Goal: Information Seeking & Learning: Learn about a topic

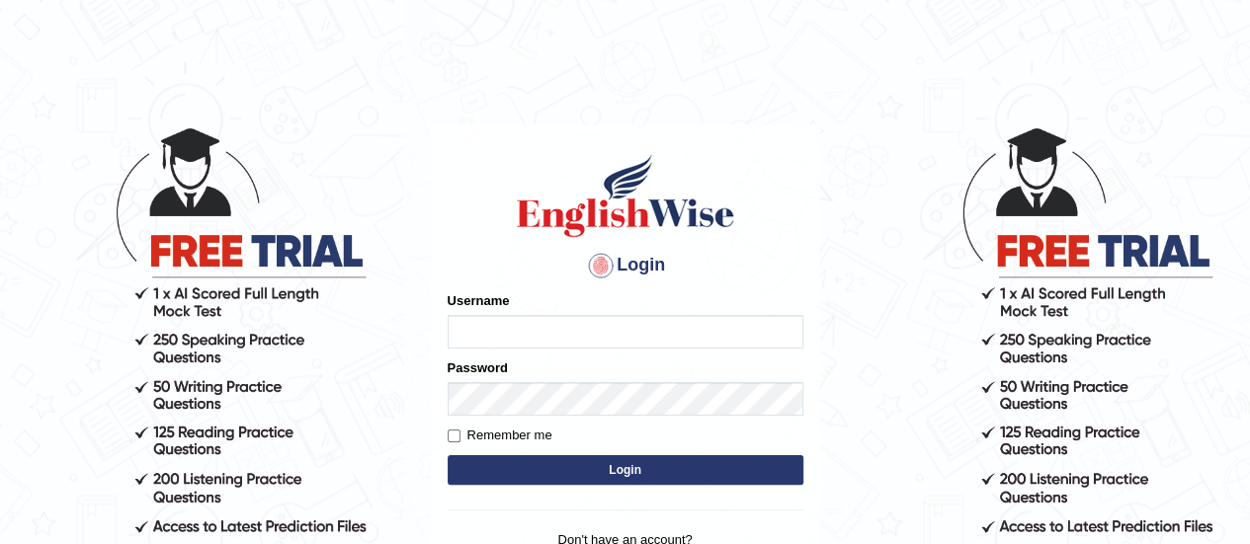
type input "karanvir_parramatta"
click at [581, 464] on button "Login" at bounding box center [626, 470] width 356 height 30
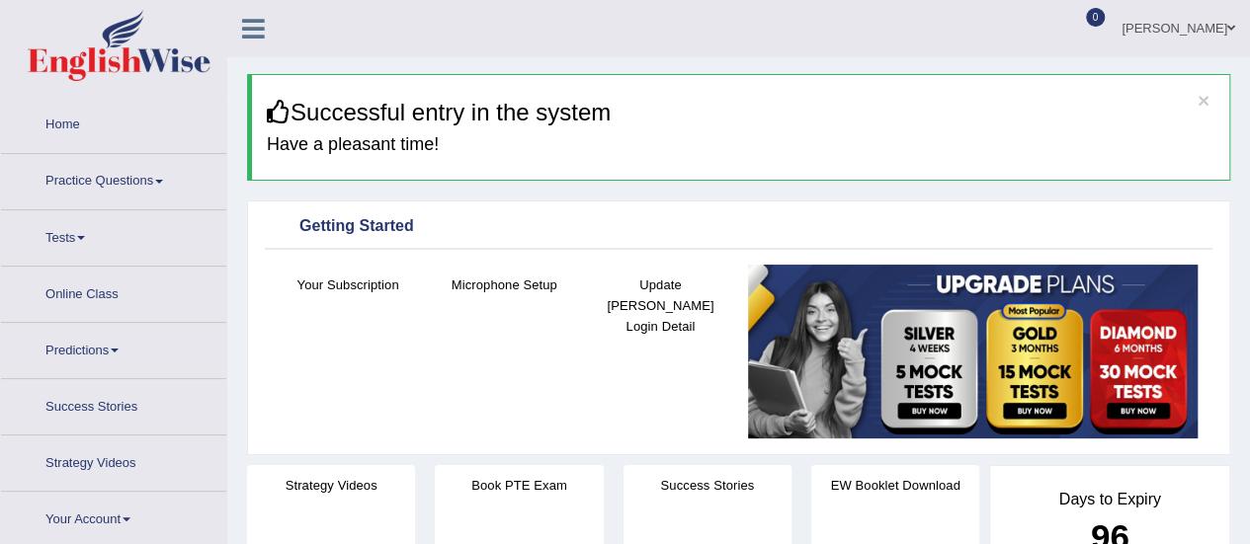
click at [103, 181] on link "Practice Questions" at bounding box center [113, 178] width 225 height 49
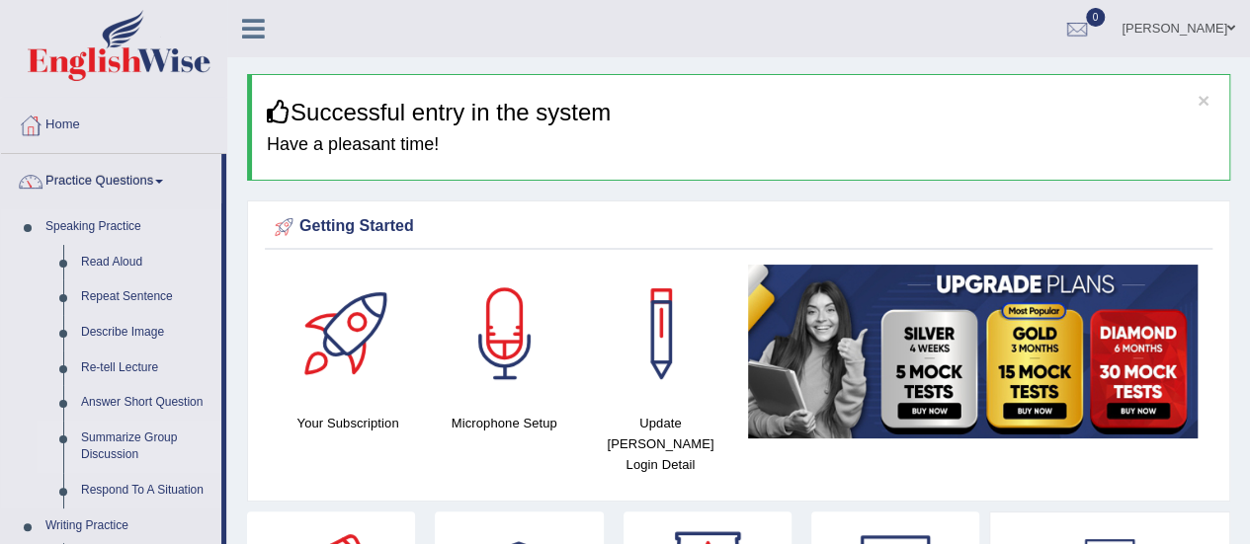
click at [121, 430] on link "Summarize Group Discussion" at bounding box center [146, 447] width 149 height 52
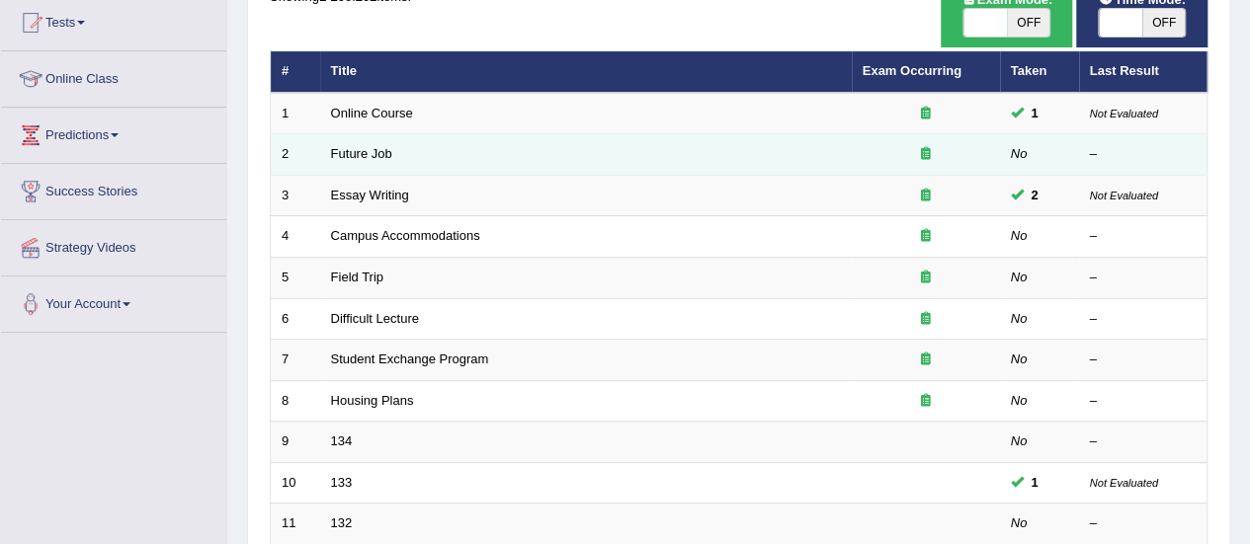
scroll to position [215, 0]
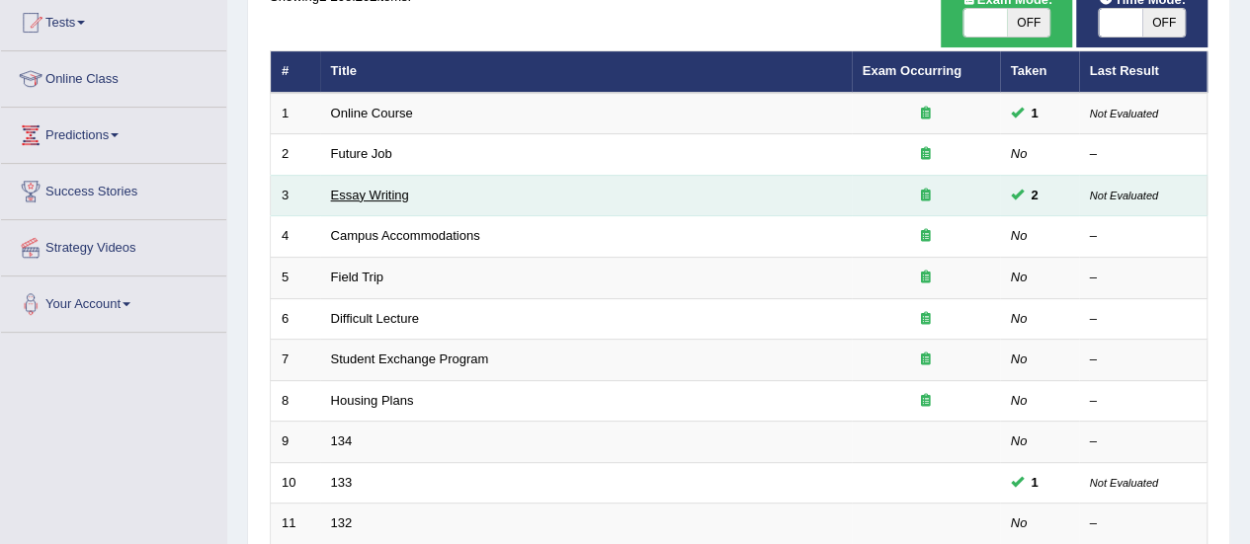
click at [364, 194] on link "Essay Writing" at bounding box center [370, 195] width 78 height 15
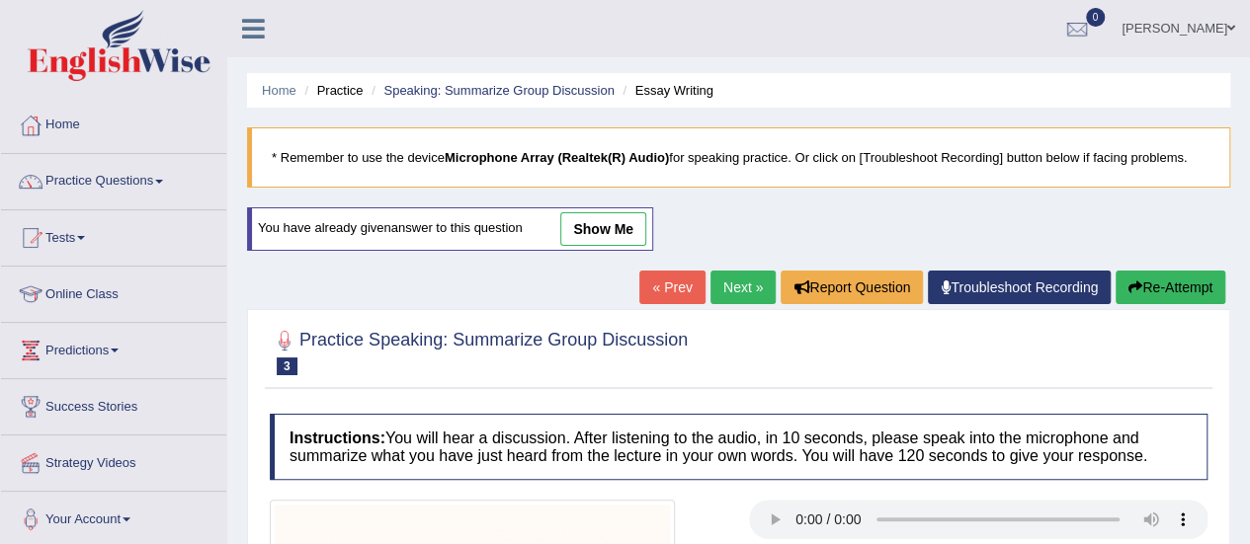
scroll to position [86, 0]
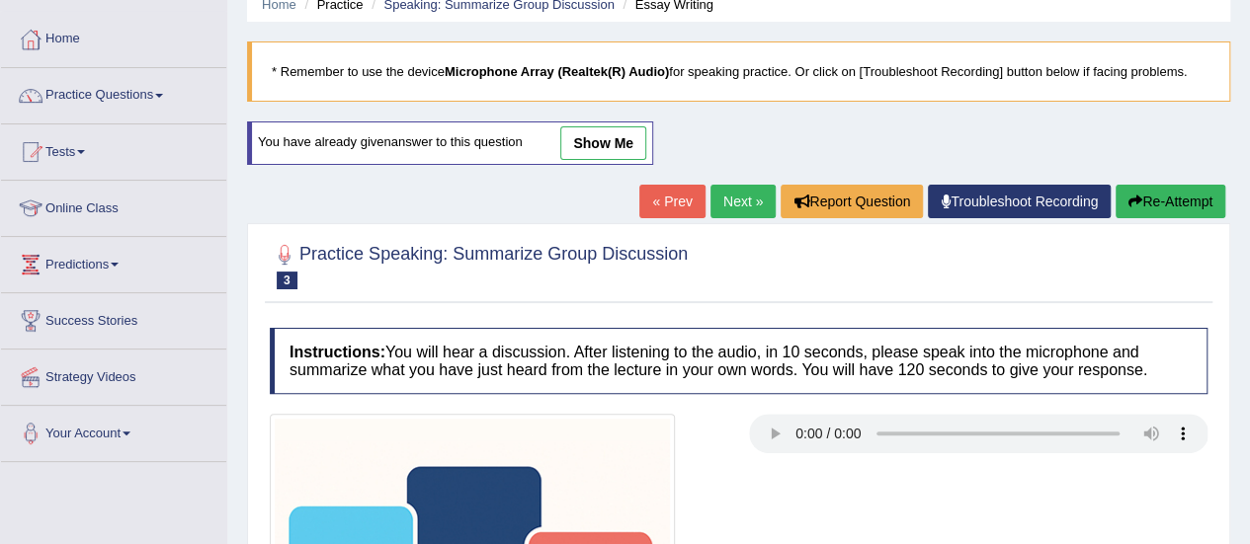
click at [586, 147] on link "show me" at bounding box center [603, 143] width 86 height 34
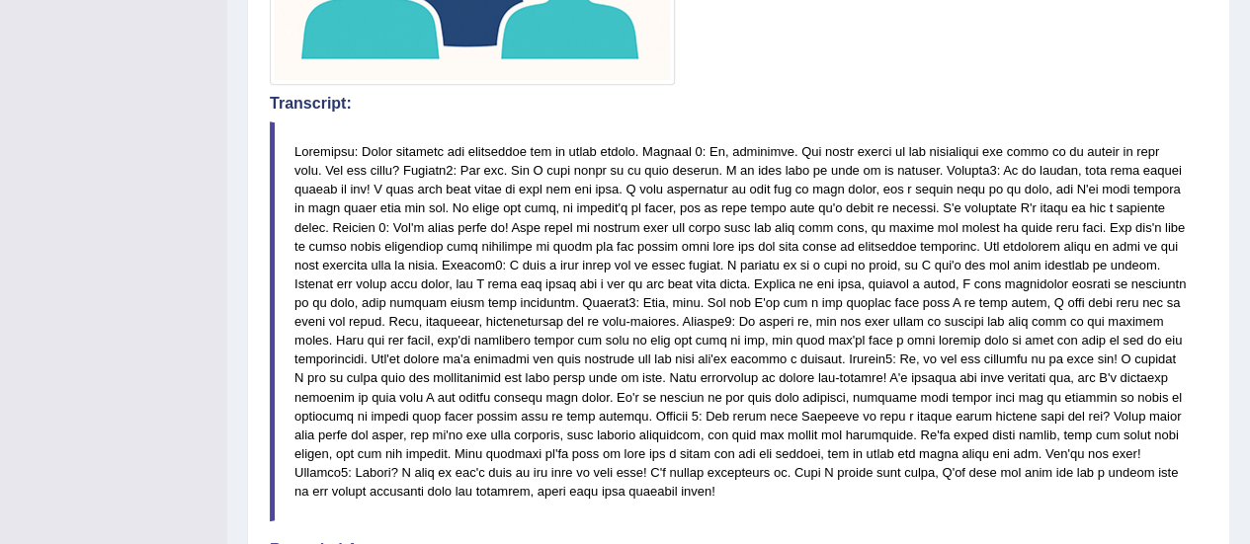
scroll to position [0, 0]
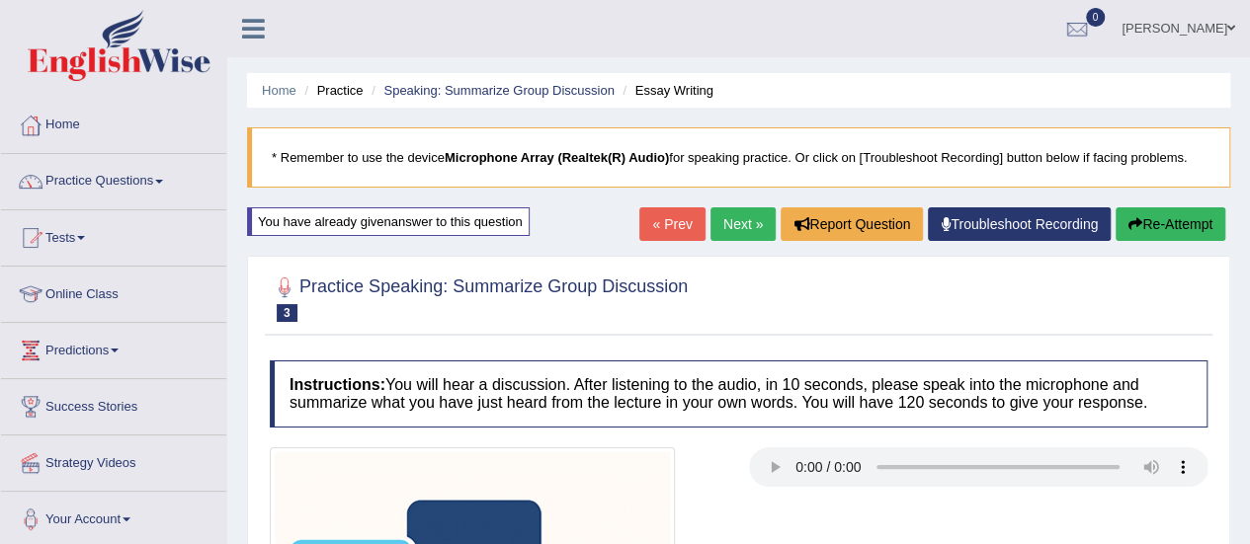
click at [136, 173] on link "Practice Questions" at bounding box center [113, 178] width 225 height 49
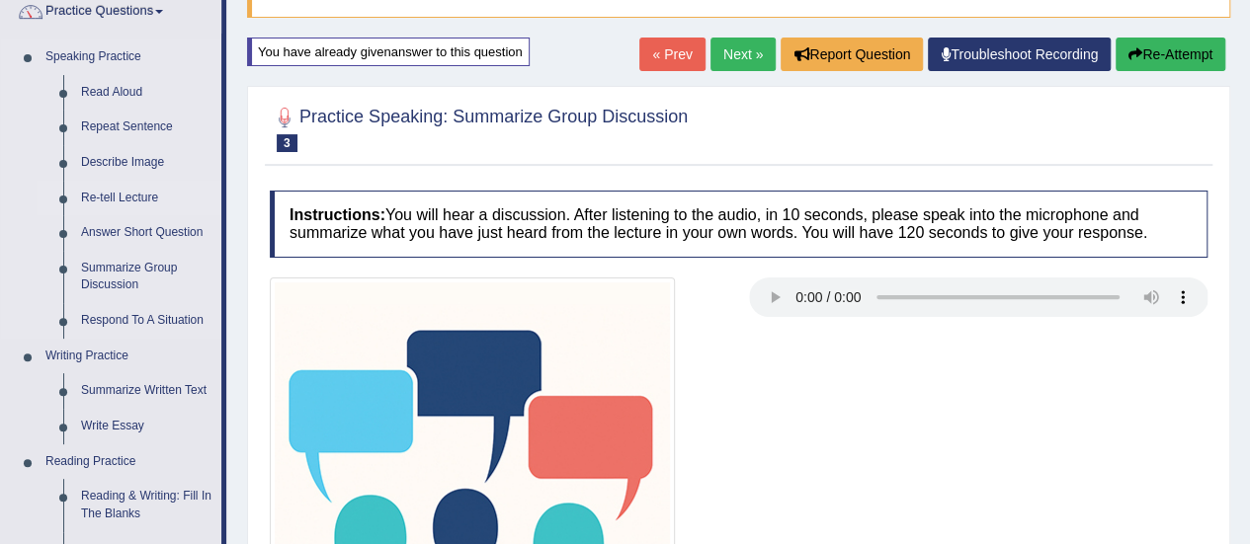
scroll to position [169, 0]
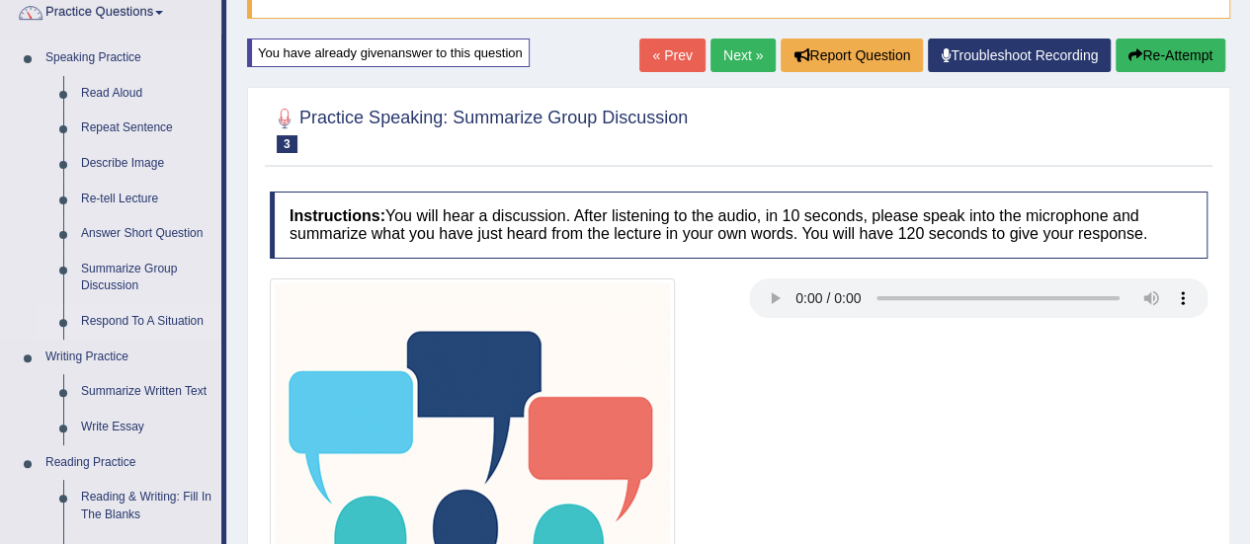
click at [123, 317] on link "Respond To A Situation" at bounding box center [146, 322] width 149 height 36
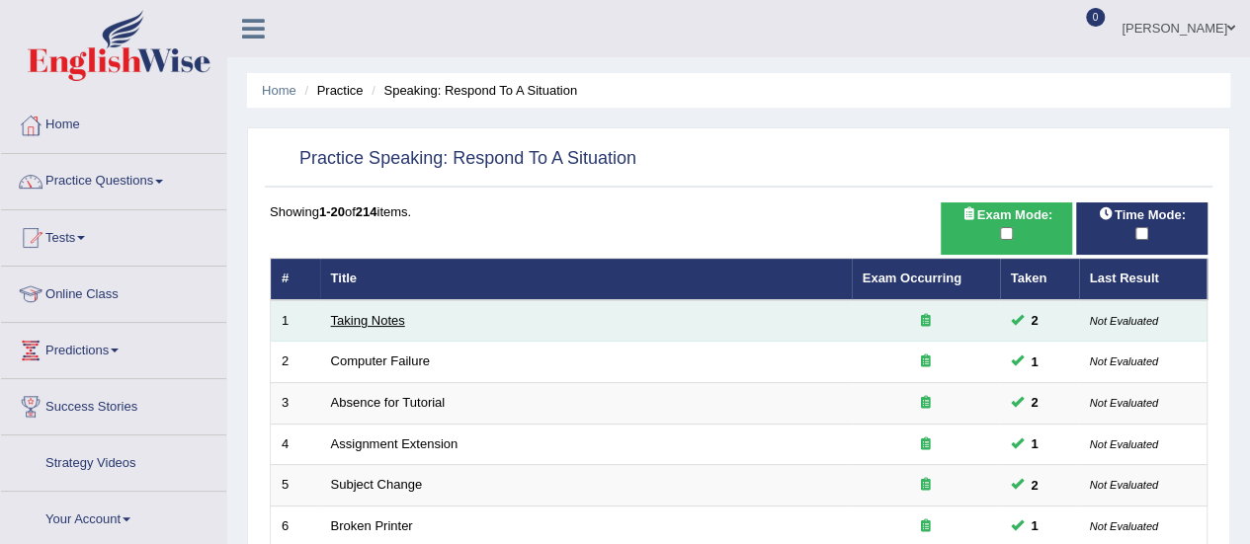
click at [342, 313] on link "Taking Notes" at bounding box center [368, 320] width 74 height 15
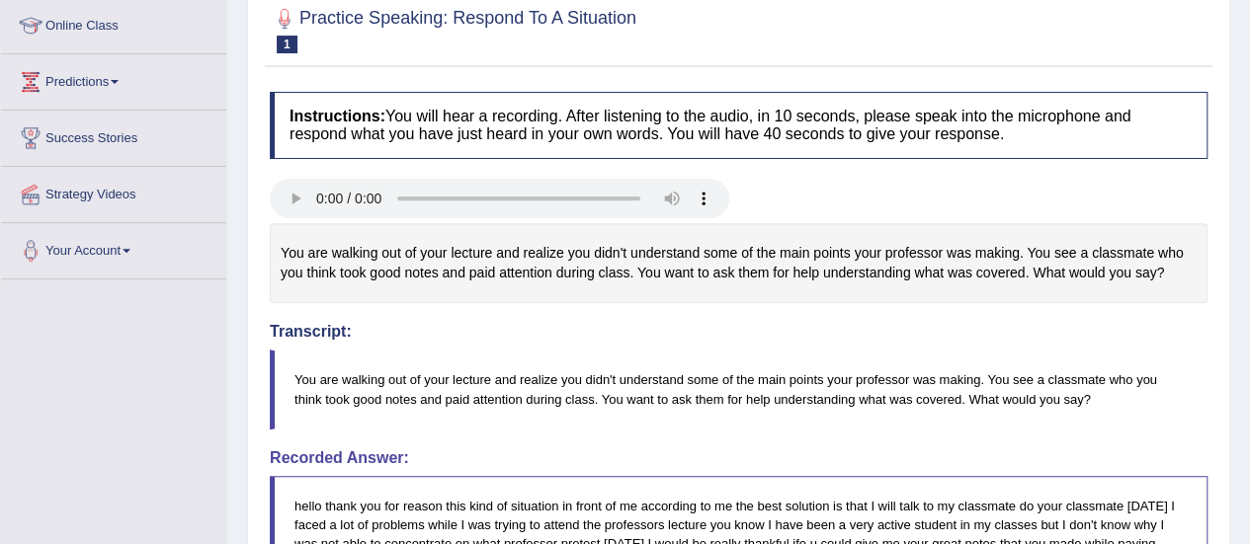
scroll to position [279, 0]
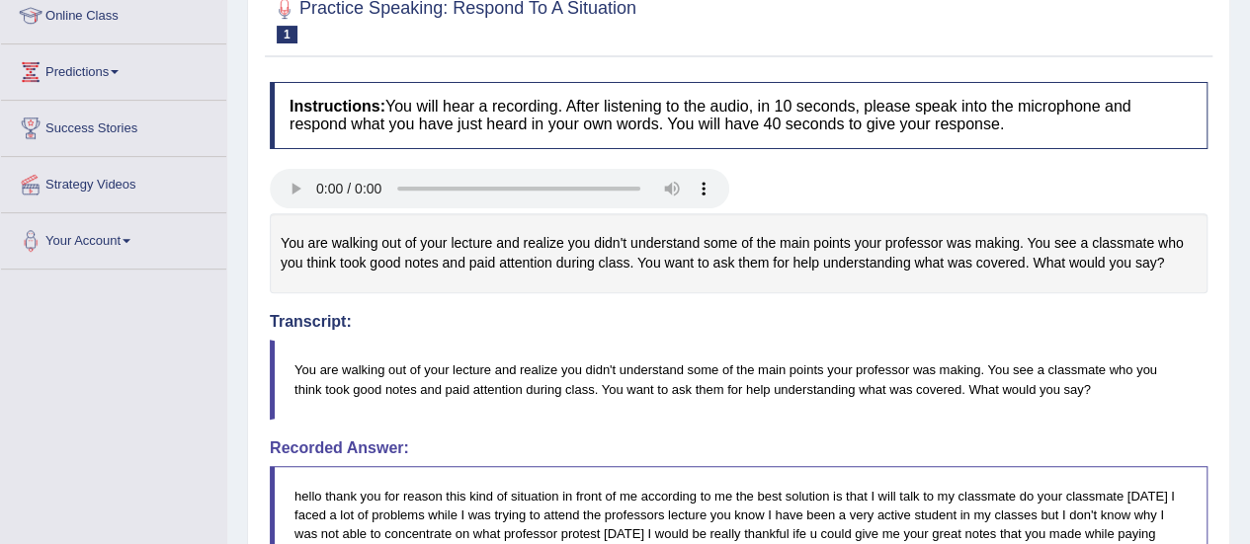
drag, startPoint x: 729, startPoint y: 430, endPoint x: 717, endPoint y: 590, distance: 160.5
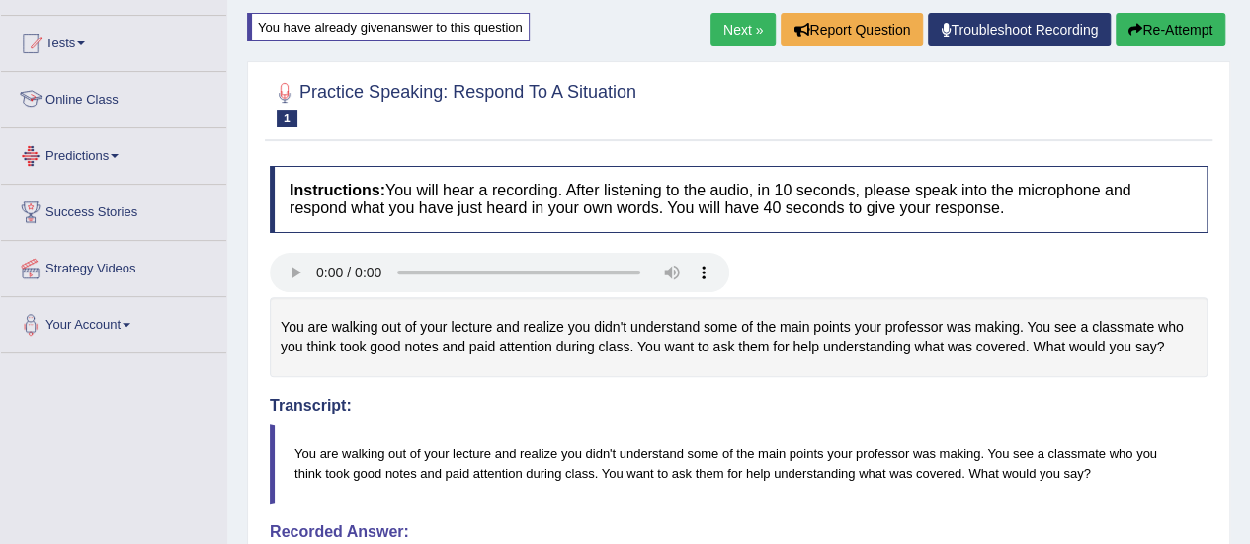
scroll to position [0, 0]
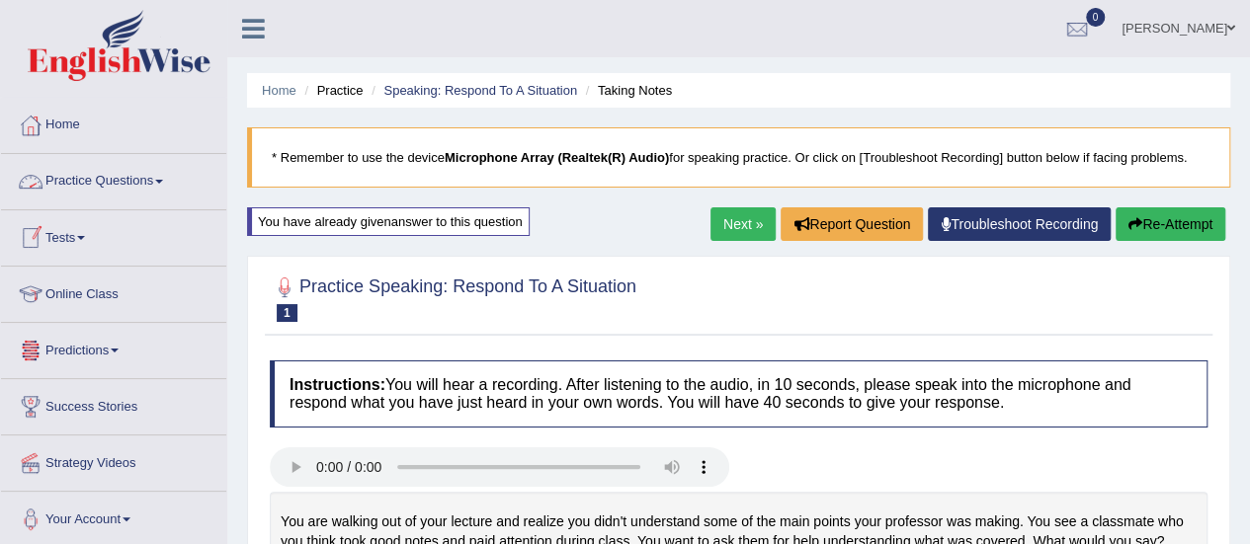
click at [117, 183] on link "Practice Questions" at bounding box center [113, 178] width 225 height 49
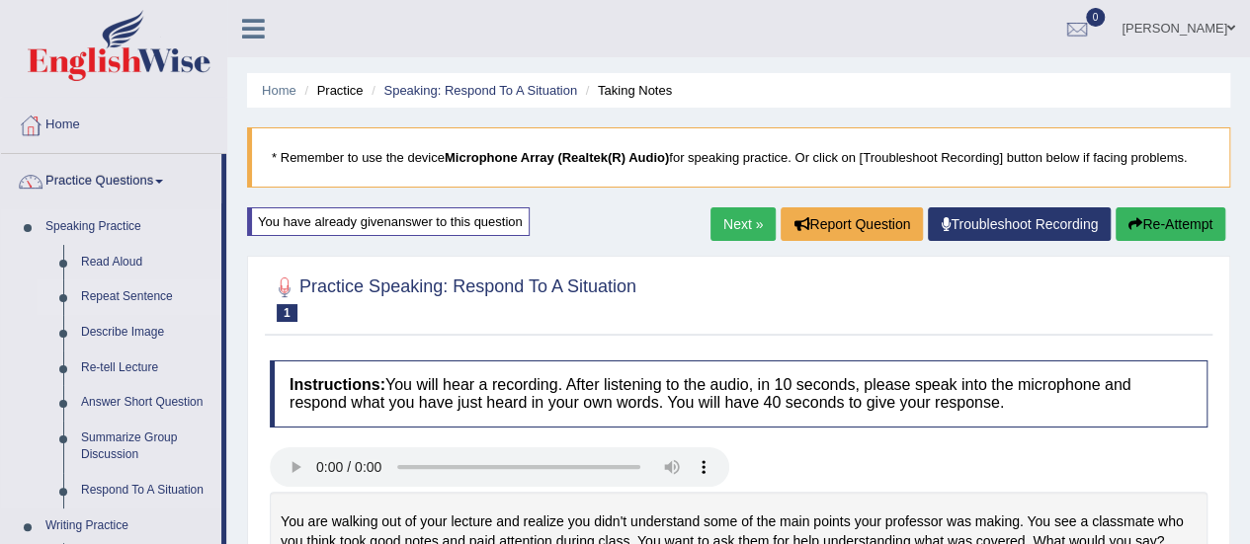
scroll to position [3, 0]
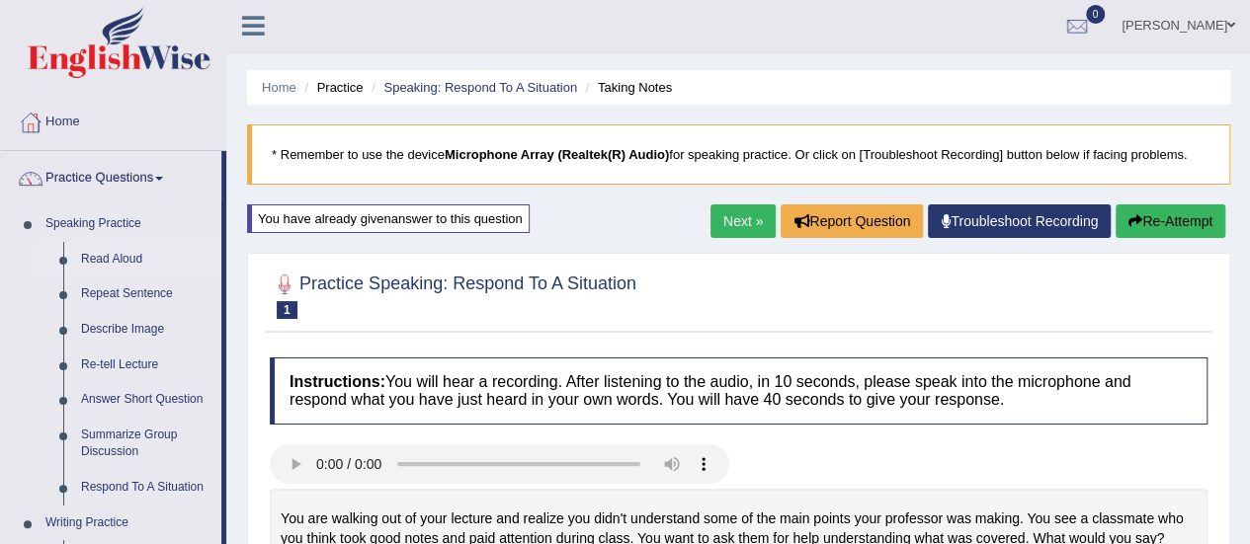
click at [115, 251] on link "Read Aloud" at bounding box center [146, 260] width 149 height 36
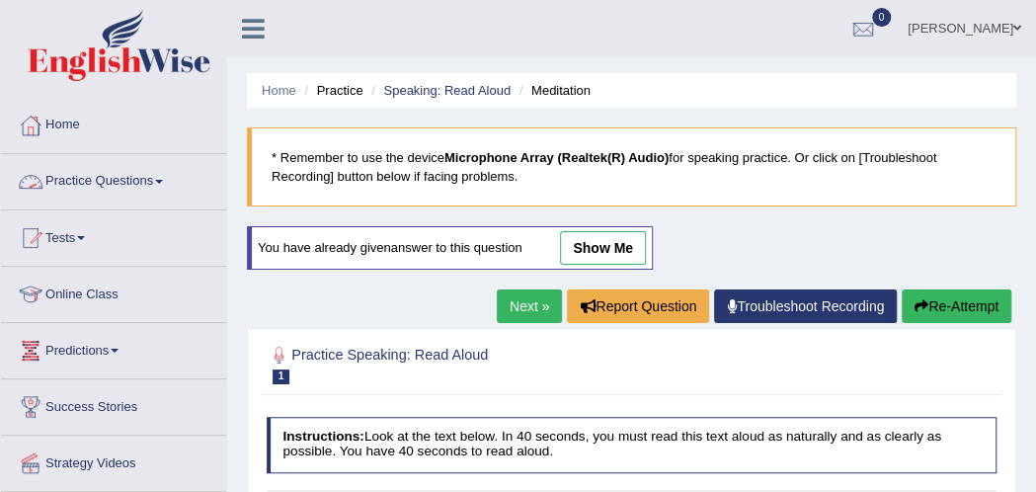
click at [128, 181] on link "Practice Questions" at bounding box center [113, 178] width 225 height 49
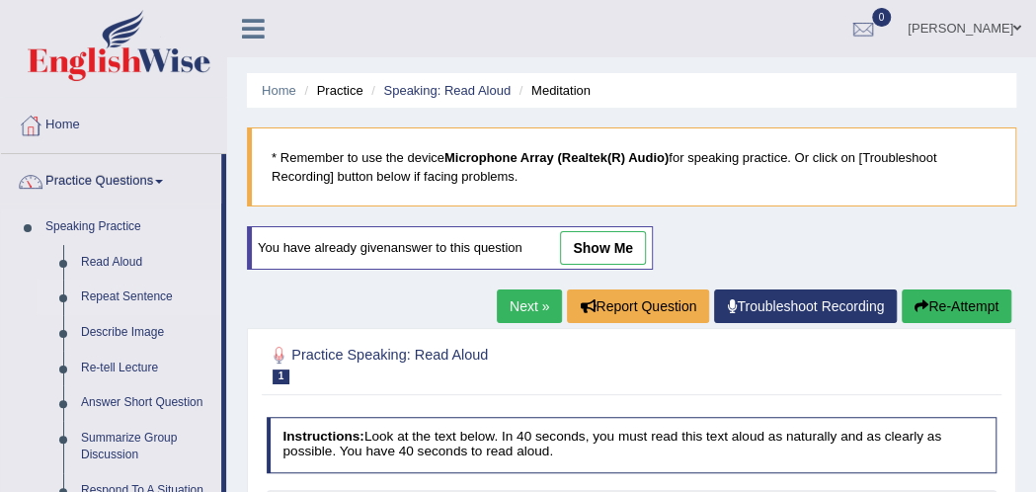
click at [111, 298] on link "Repeat Sentence" at bounding box center [146, 298] width 149 height 36
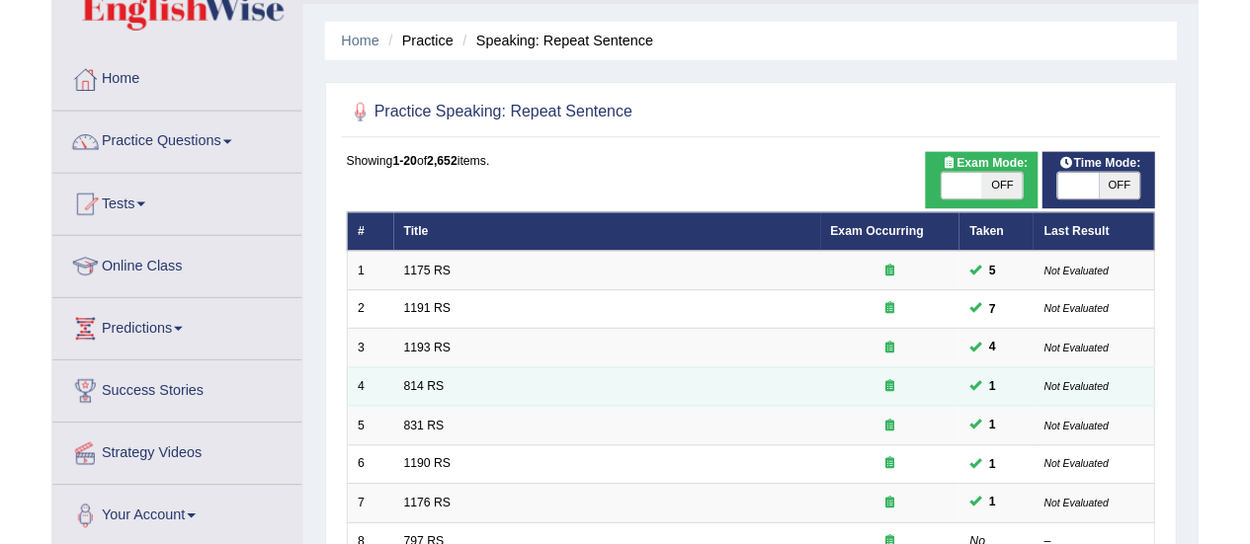
scroll to position [199, 0]
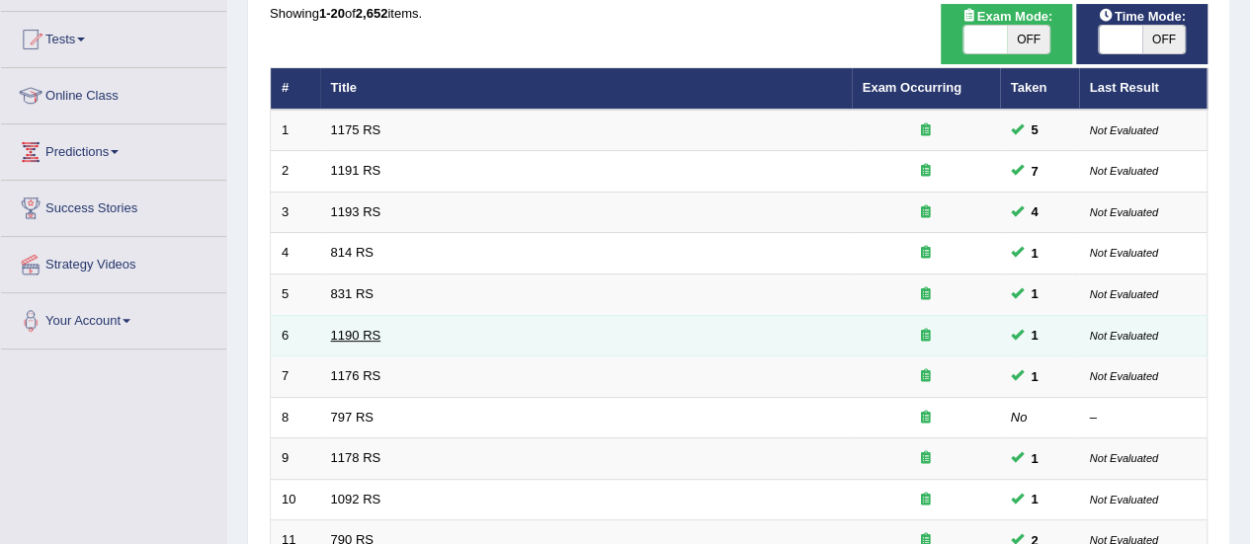
click at [352, 329] on link "1190 RS" at bounding box center [356, 335] width 50 height 15
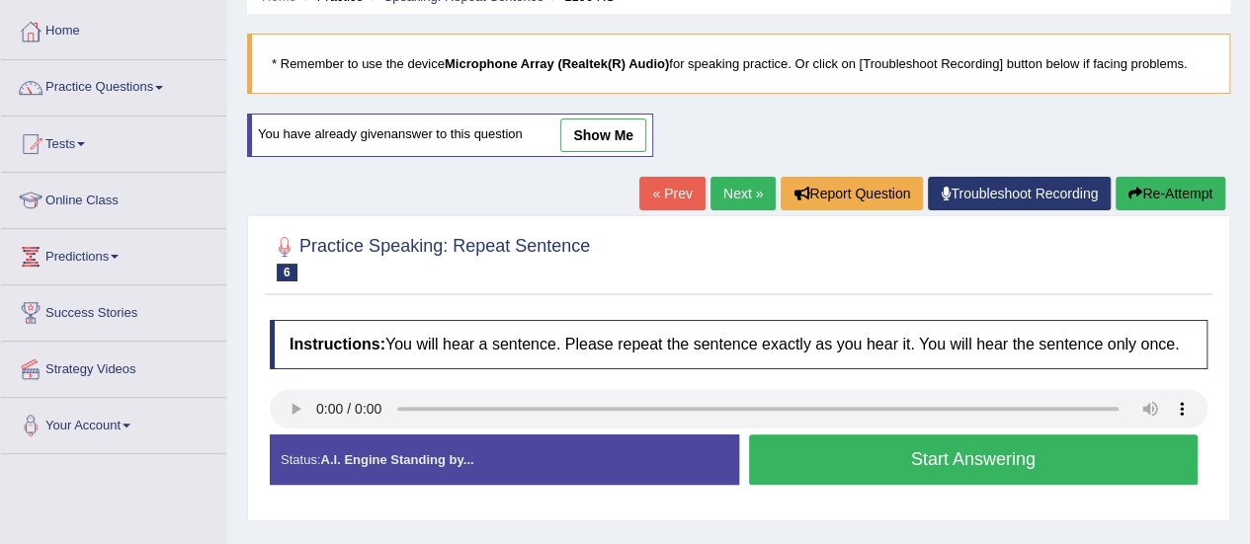
click at [789, 439] on button "Start Answering" at bounding box center [974, 460] width 450 height 50
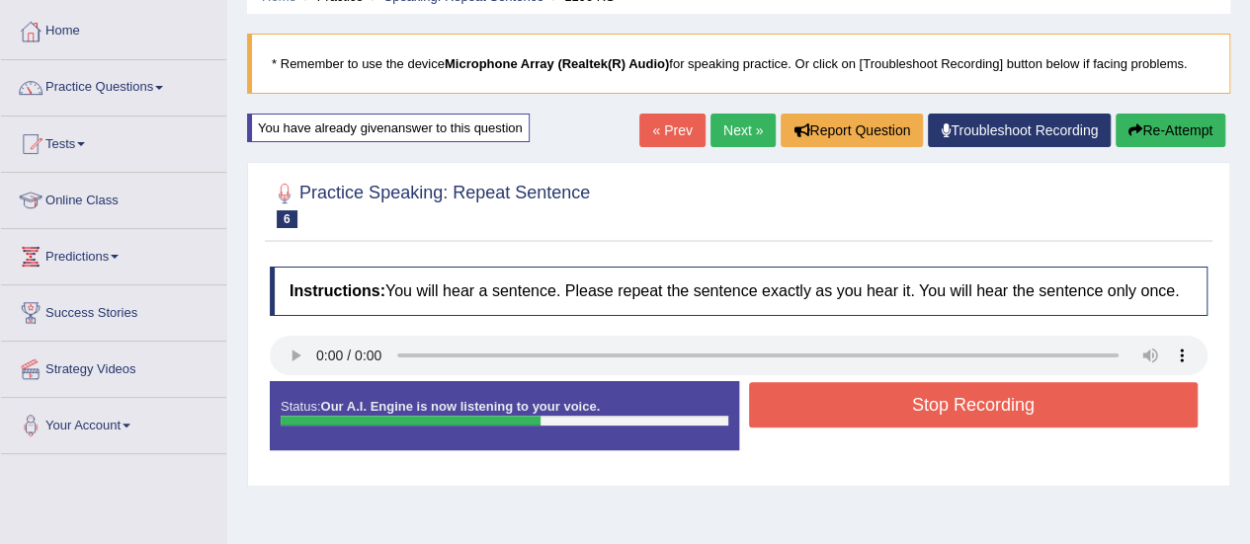
click at [920, 405] on button "Stop Recording" at bounding box center [974, 404] width 450 height 45
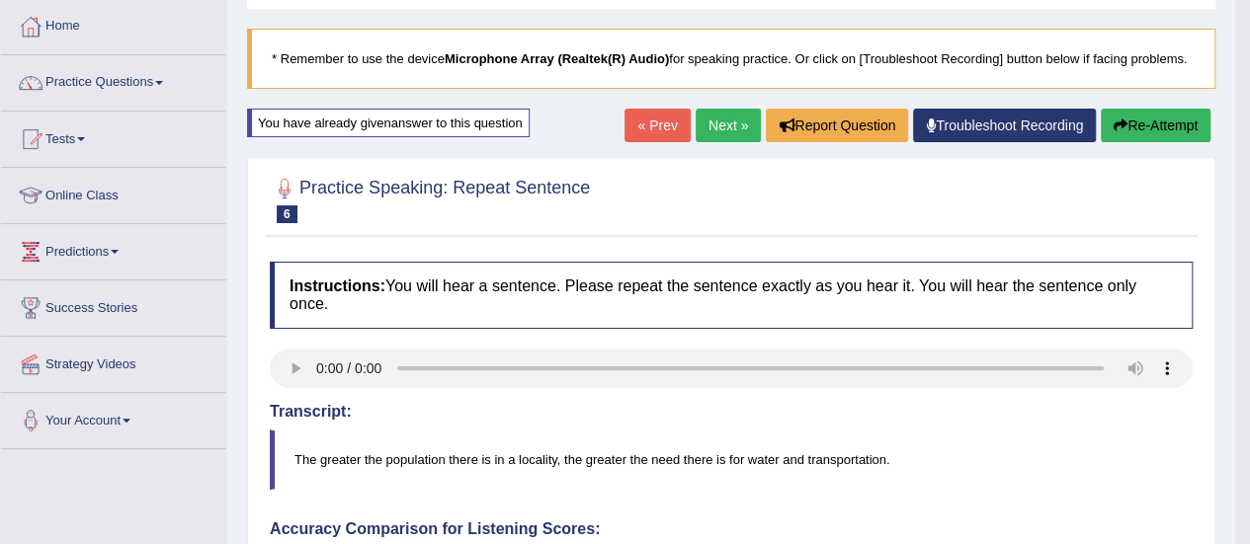
scroll to position [69, 0]
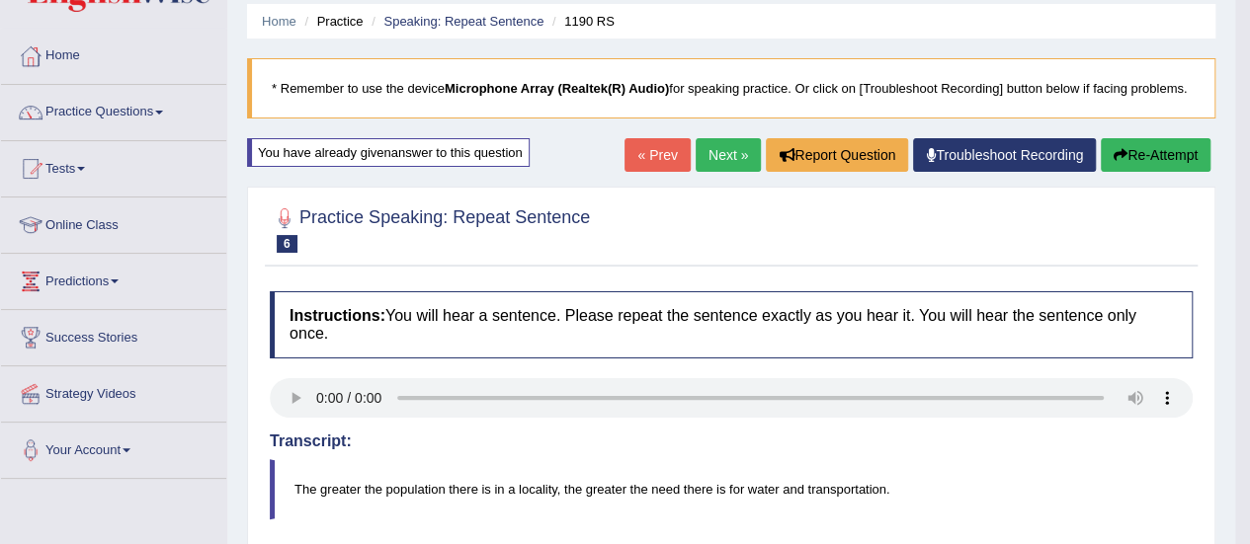
click at [682, 165] on div "« Prev Next » Report Question Troubleshoot Recording Re-Attempt" at bounding box center [919, 157] width 591 height 39
click at [709, 163] on link "Next »" at bounding box center [728, 155] width 65 height 34
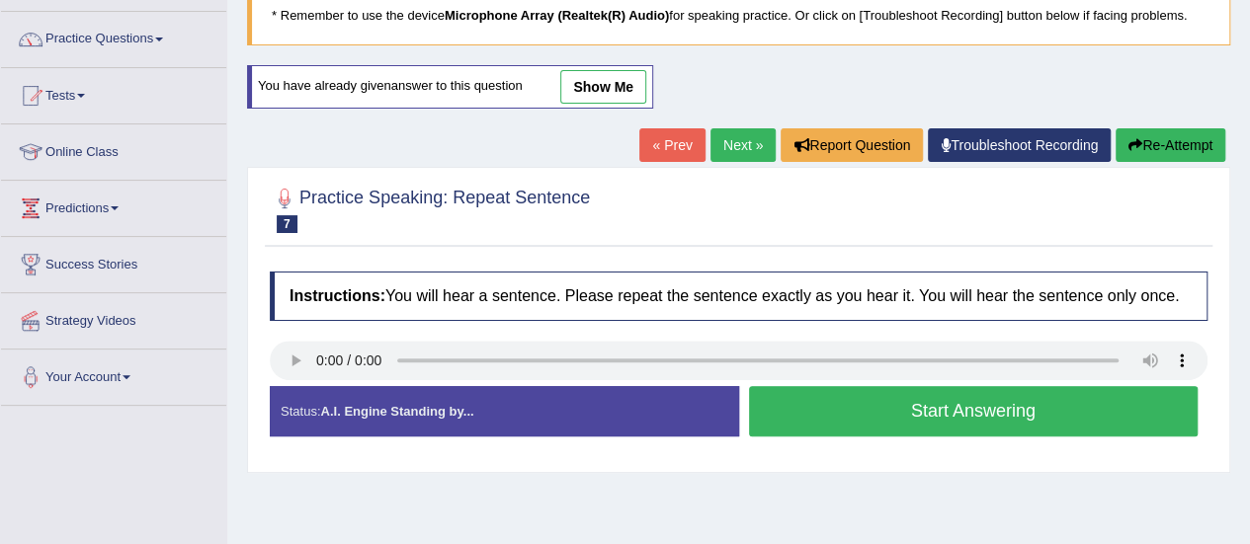
click at [812, 413] on button "Start Answering" at bounding box center [974, 411] width 450 height 50
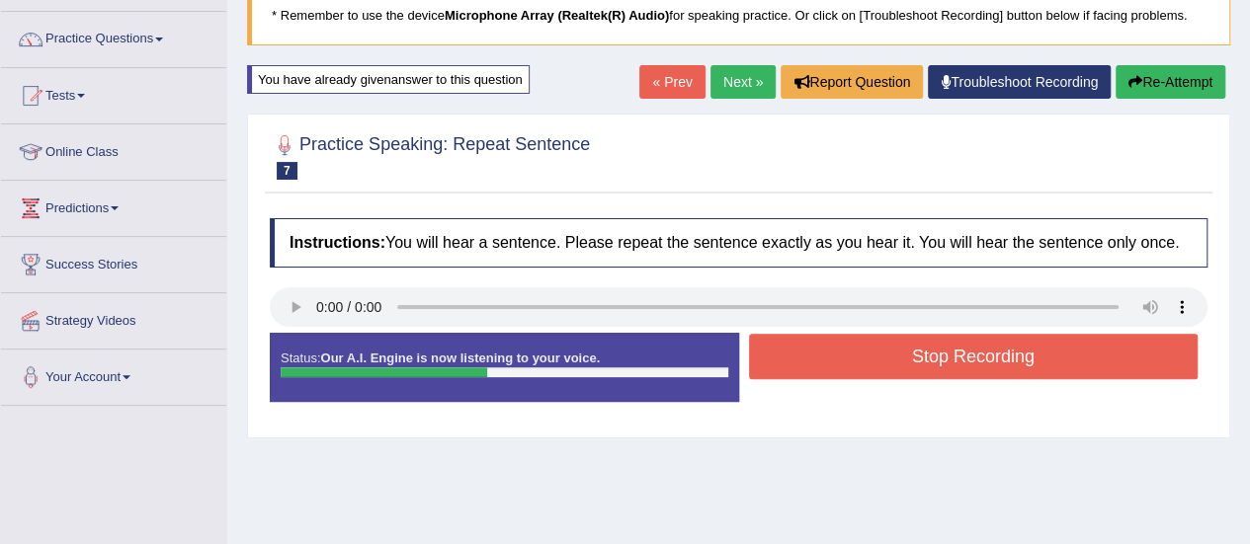
click at [868, 360] on button "Stop Recording" at bounding box center [974, 356] width 450 height 45
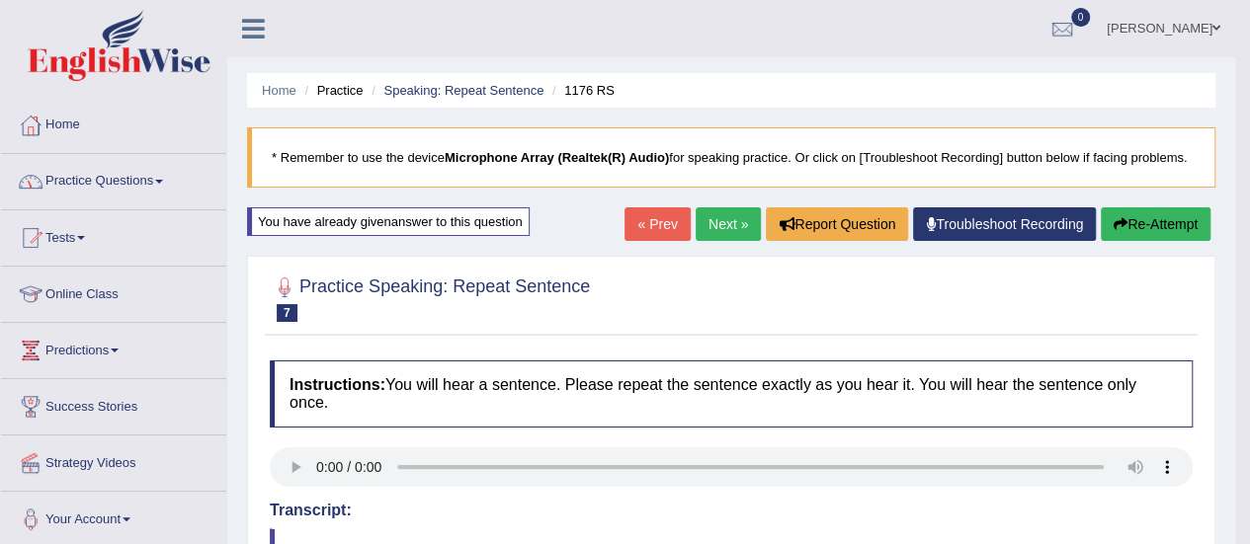
click at [111, 171] on link "Practice Questions" at bounding box center [113, 178] width 225 height 49
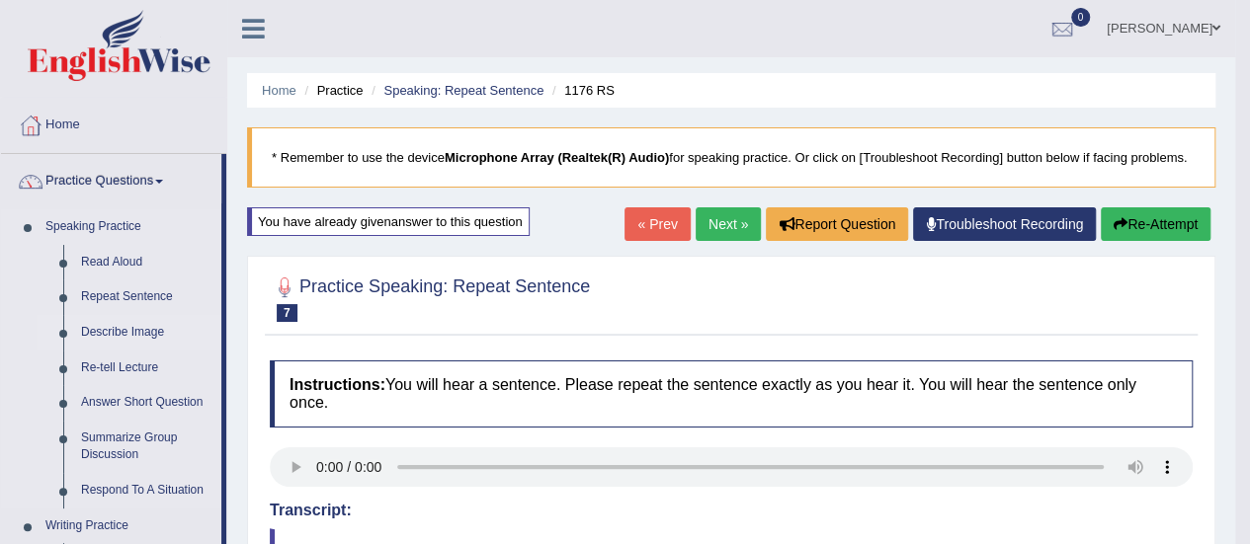
scroll to position [26, 0]
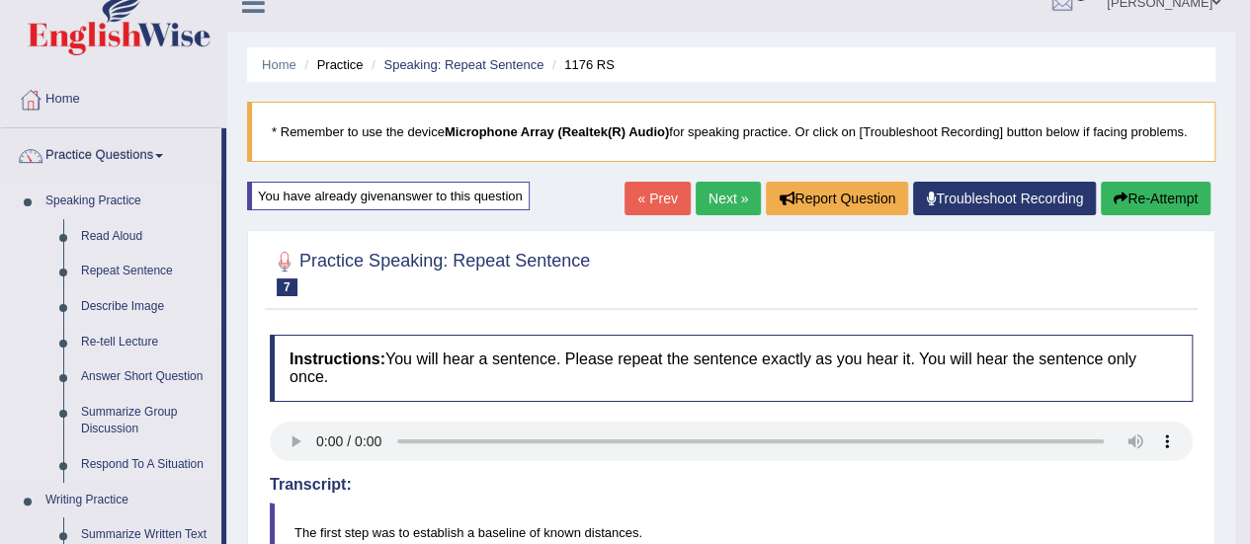
click at [110, 302] on link "Describe Image" at bounding box center [146, 307] width 149 height 36
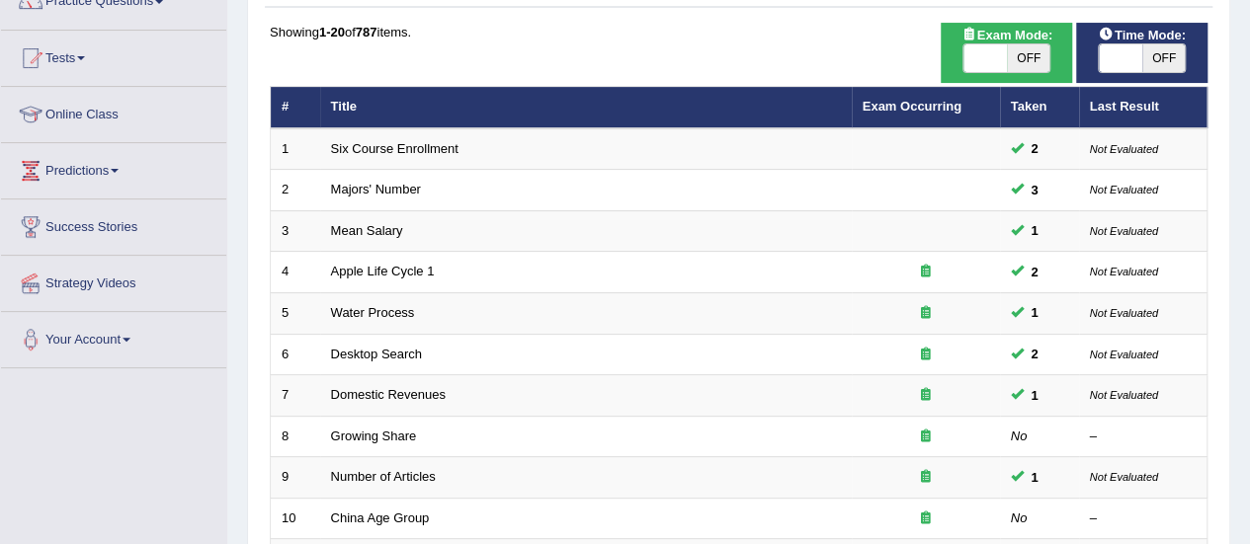
click at [367, 151] on link "Six Course Enrollment" at bounding box center [394, 148] width 127 height 15
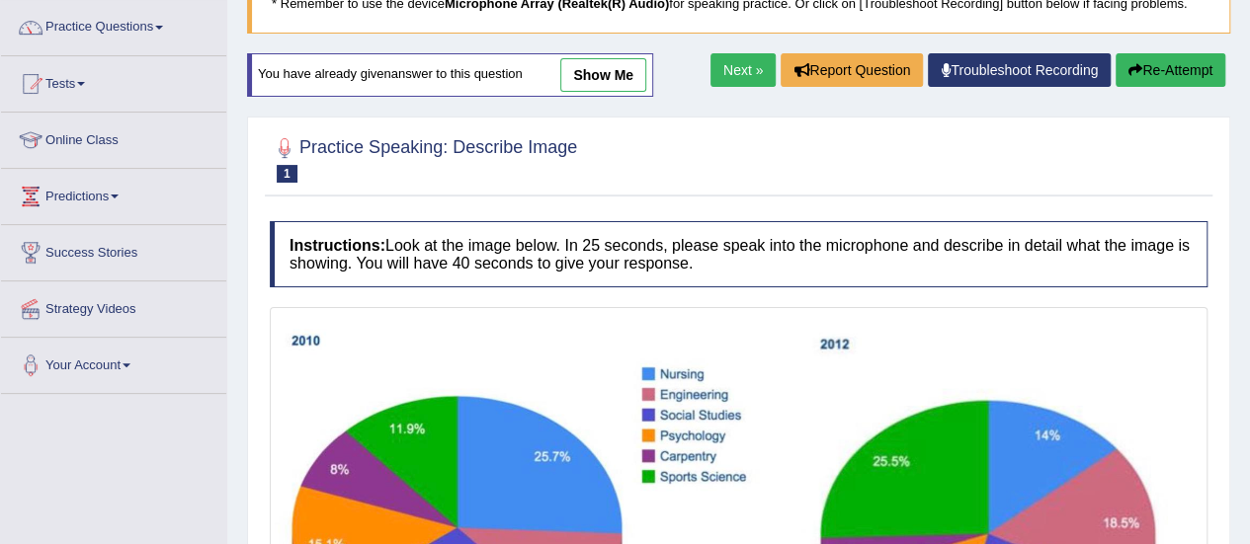
scroll to position [123, 0]
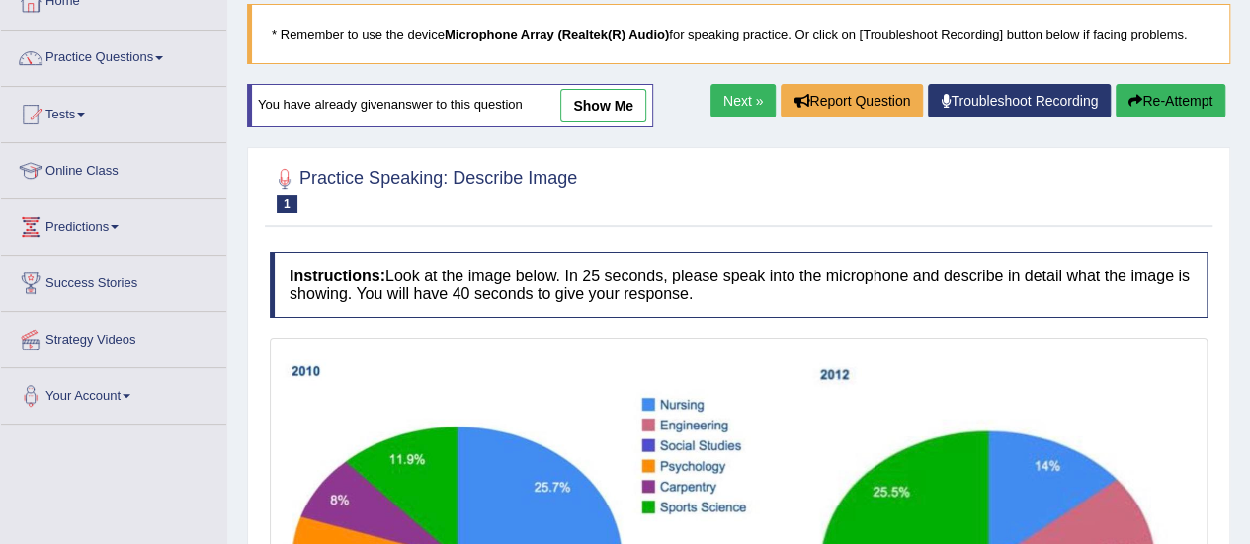
click at [622, 107] on link "show me" at bounding box center [603, 106] width 86 height 34
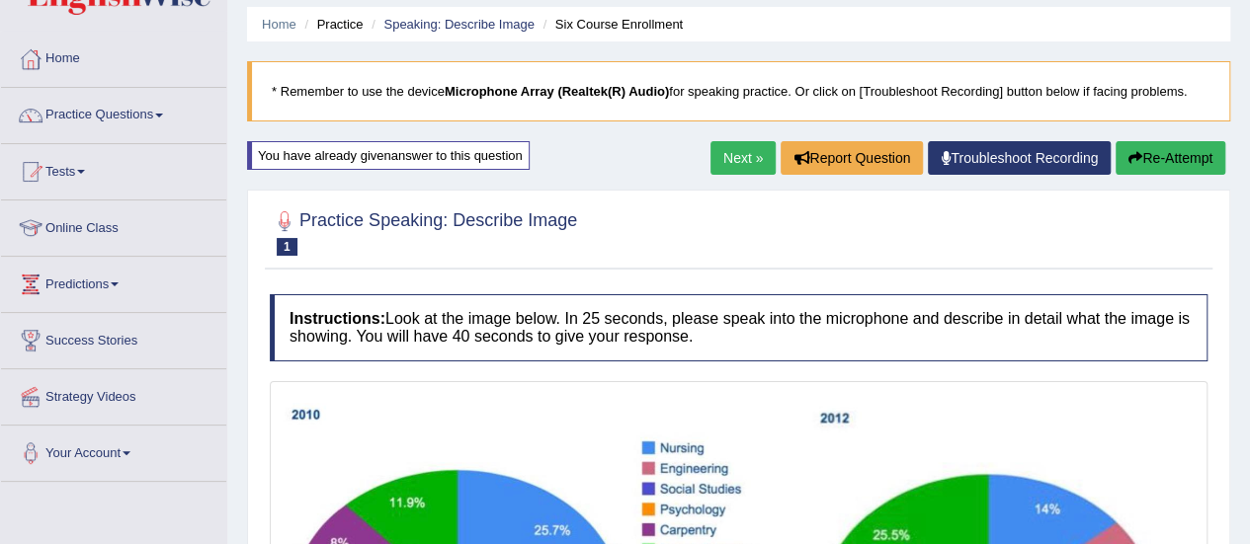
scroll to position [63, 0]
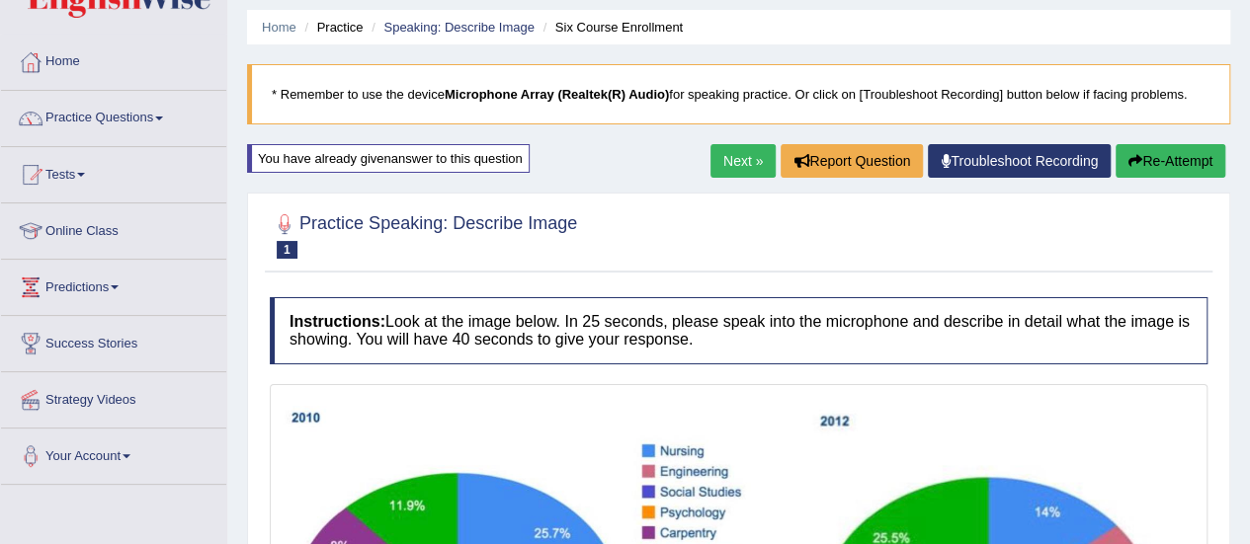
click at [738, 159] on link "Next »" at bounding box center [742, 161] width 65 height 34
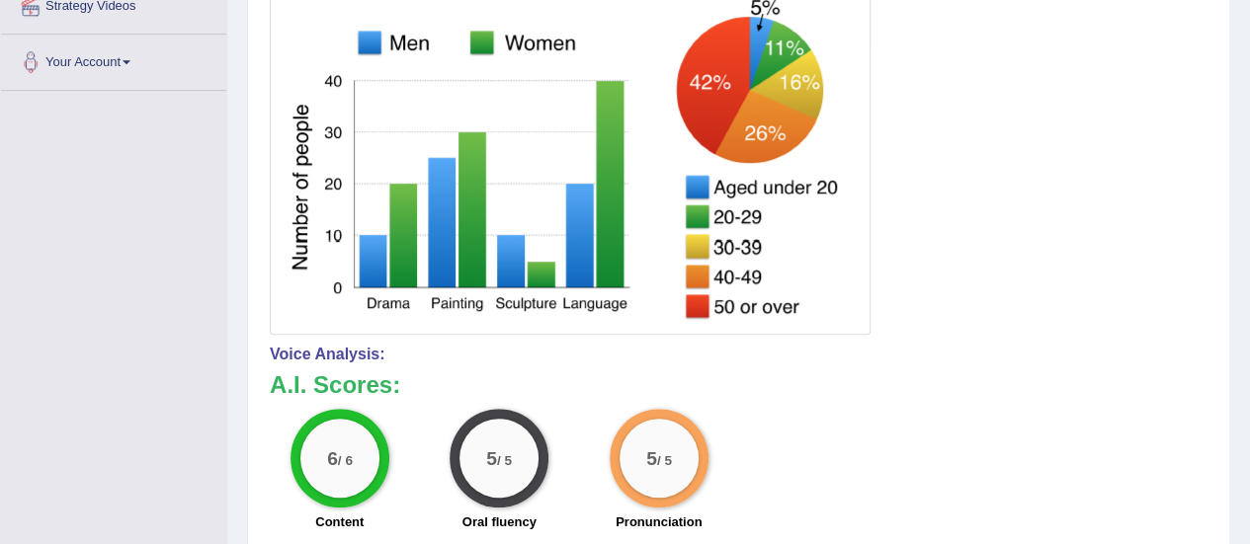
scroll to position [202, 0]
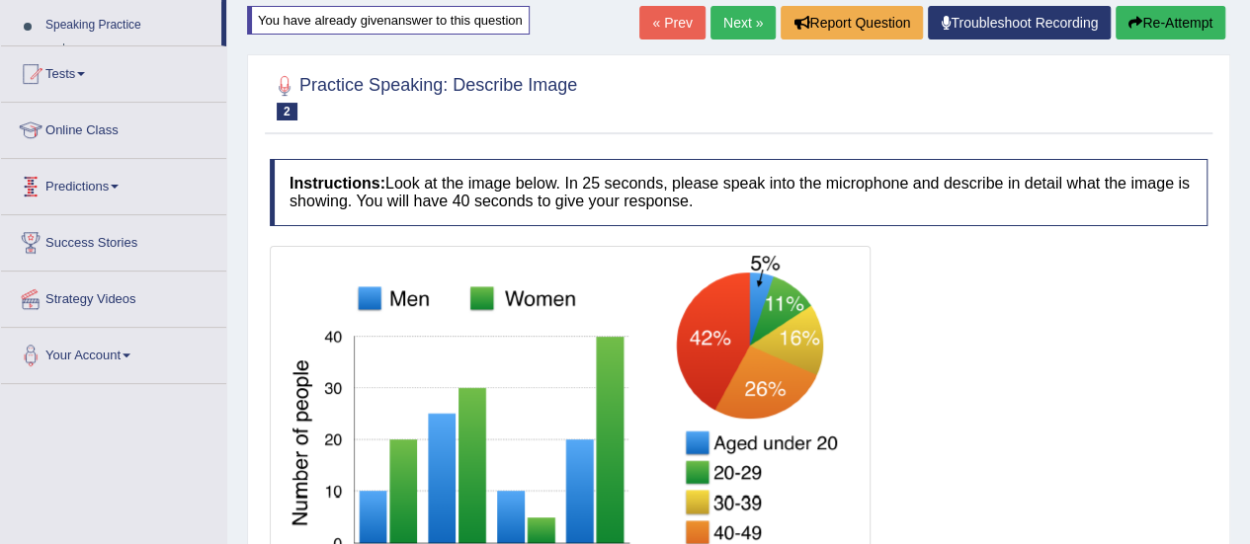
scroll to position [0, 0]
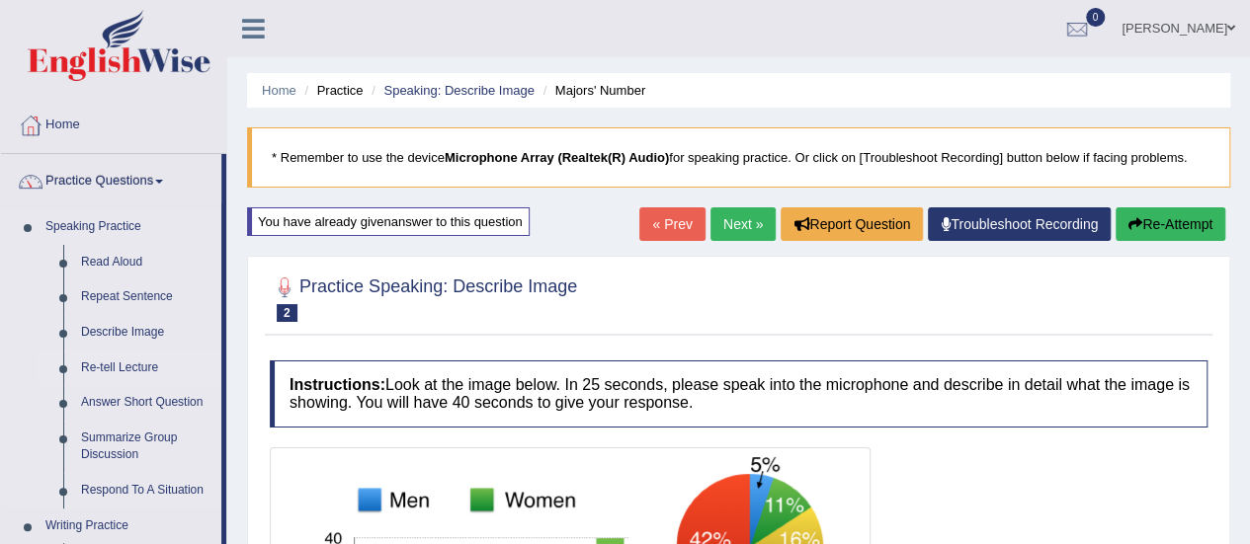
click at [108, 373] on link "Re-tell Lecture" at bounding box center [146, 369] width 149 height 36
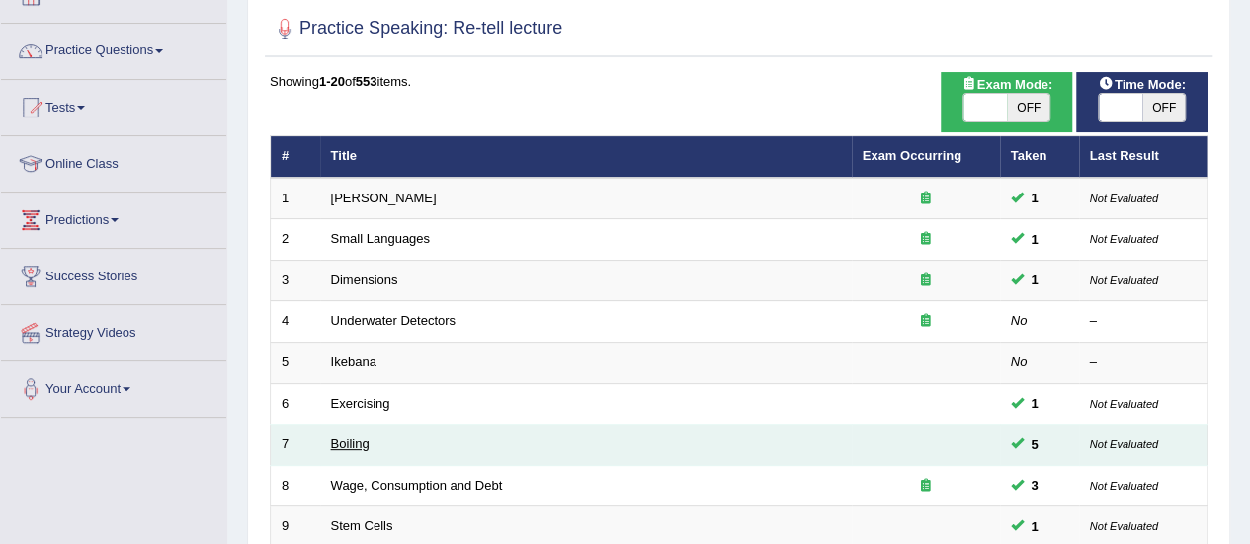
scroll to position [144, 0]
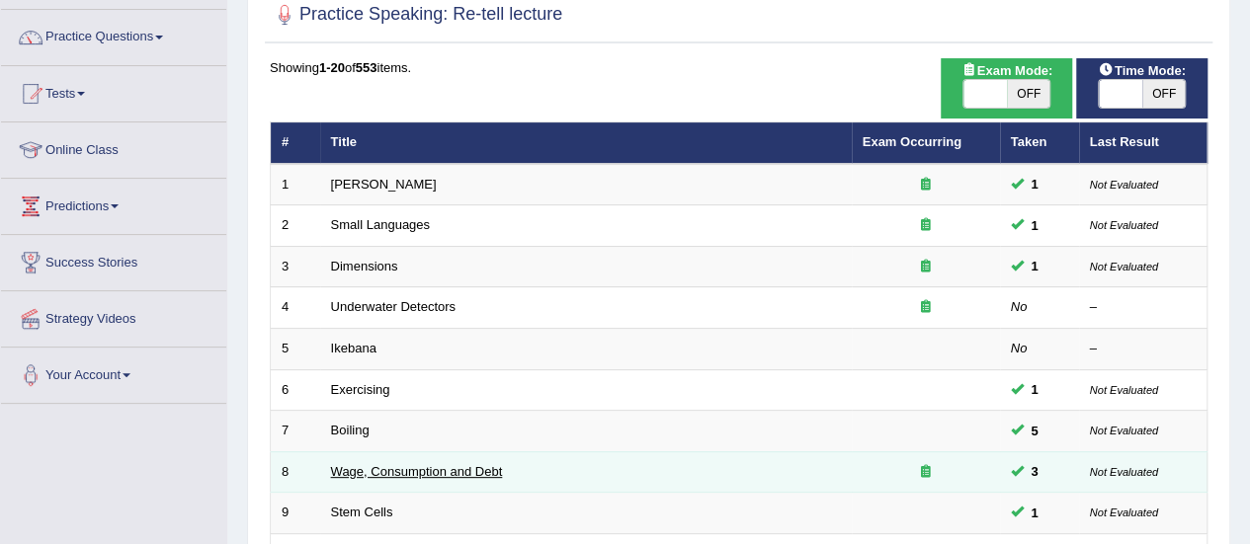
click at [379, 467] on link "Wage, Consumption and Debt" at bounding box center [417, 471] width 172 height 15
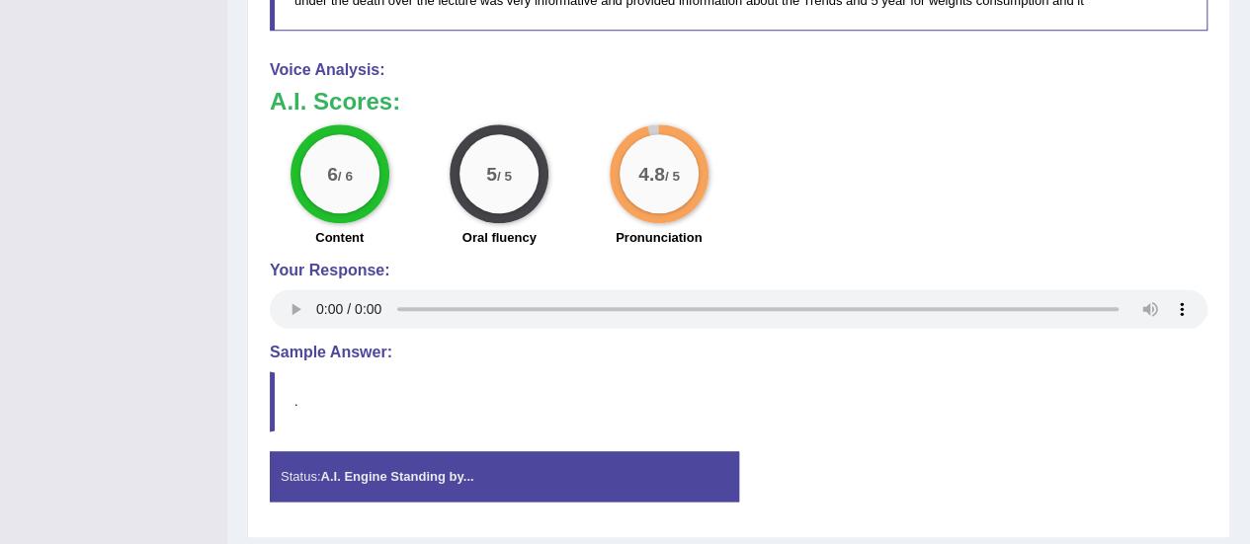
scroll to position [1088, 0]
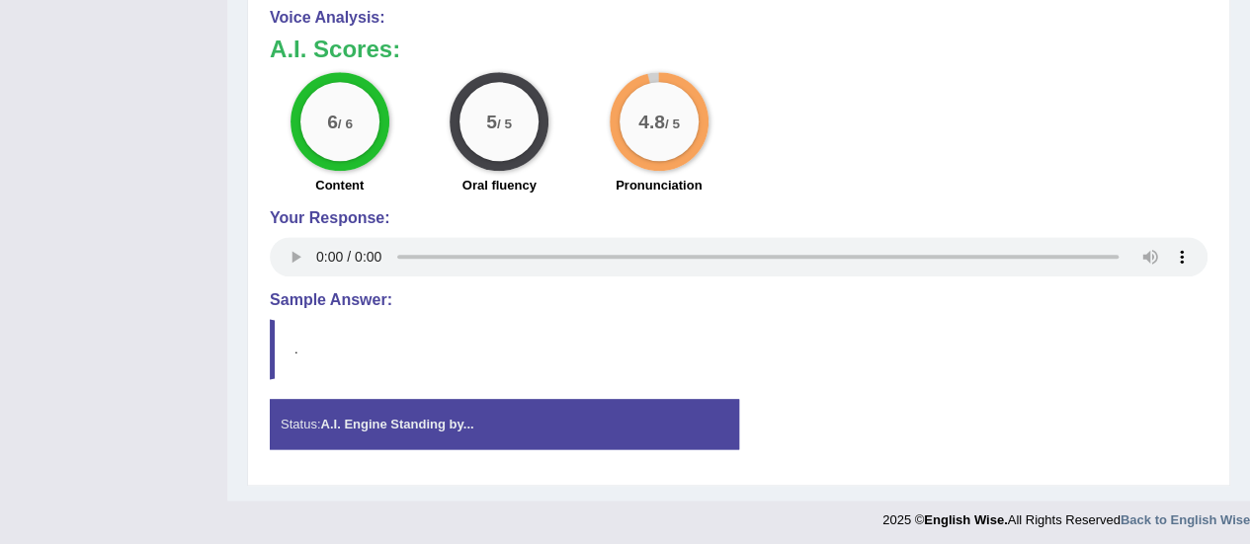
drag, startPoint x: 965, startPoint y: 144, endPoint x: 798, endPoint y: 151, distance: 167.1
click at [965, 144] on div "6 / 6 Content 5 / 5 Oral fluency 4.8 / 5 Pronunciation" at bounding box center [738, 135] width 957 height 127
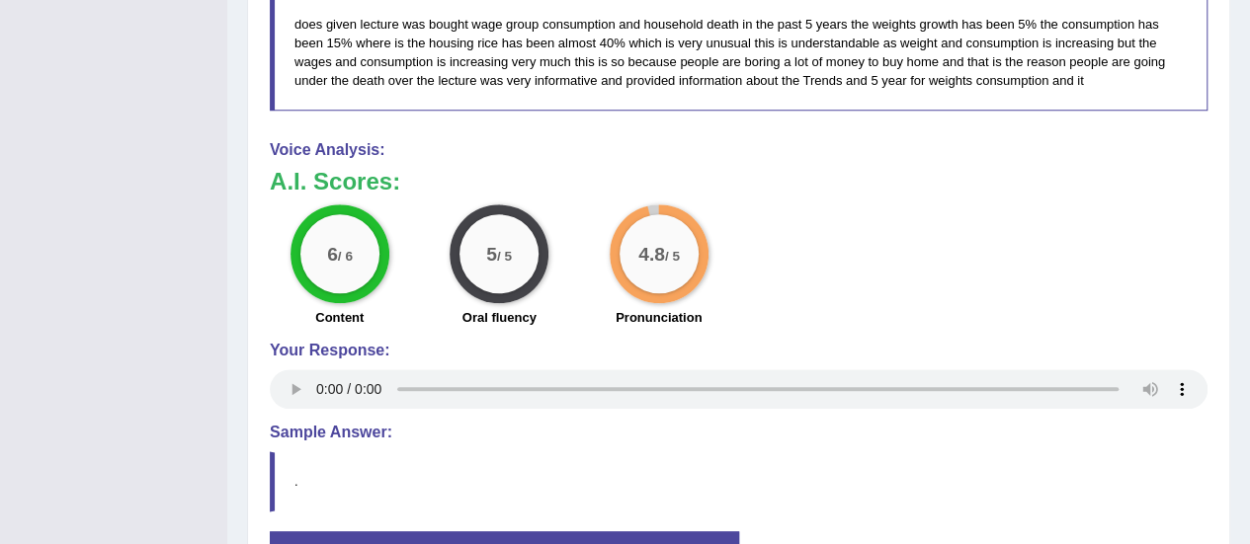
click at [1016, 242] on div "6 / 6 Content 5 / 5 Oral fluency 4.8 / 5 Pronunciation" at bounding box center [738, 268] width 957 height 127
drag, startPoint x: 1061, startPoint y: 190, endPoint x: 846, endPoint y: 84, distance: 239.9
click at [1061, 190] on h3 "A.I. Scores:" at bounding box center [739, 182] width 938 height 26
